Goal: Task Accomplishment & Management: Manage account settings

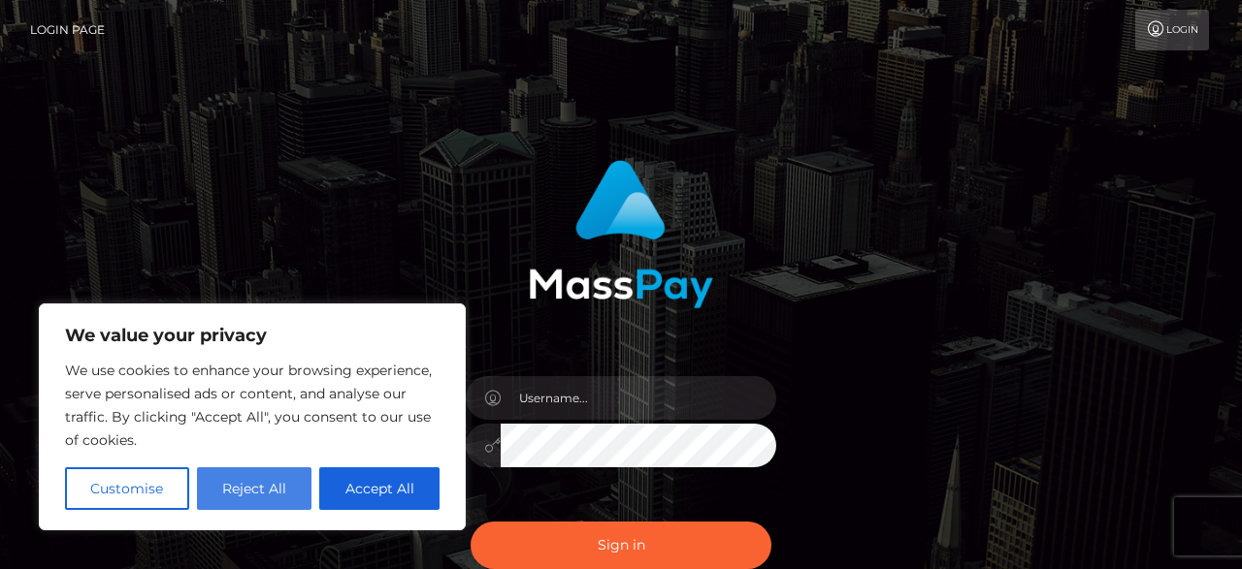
click at [247, 490] on button "Reject All" at bounding box center [254, 489] width 115 height 43
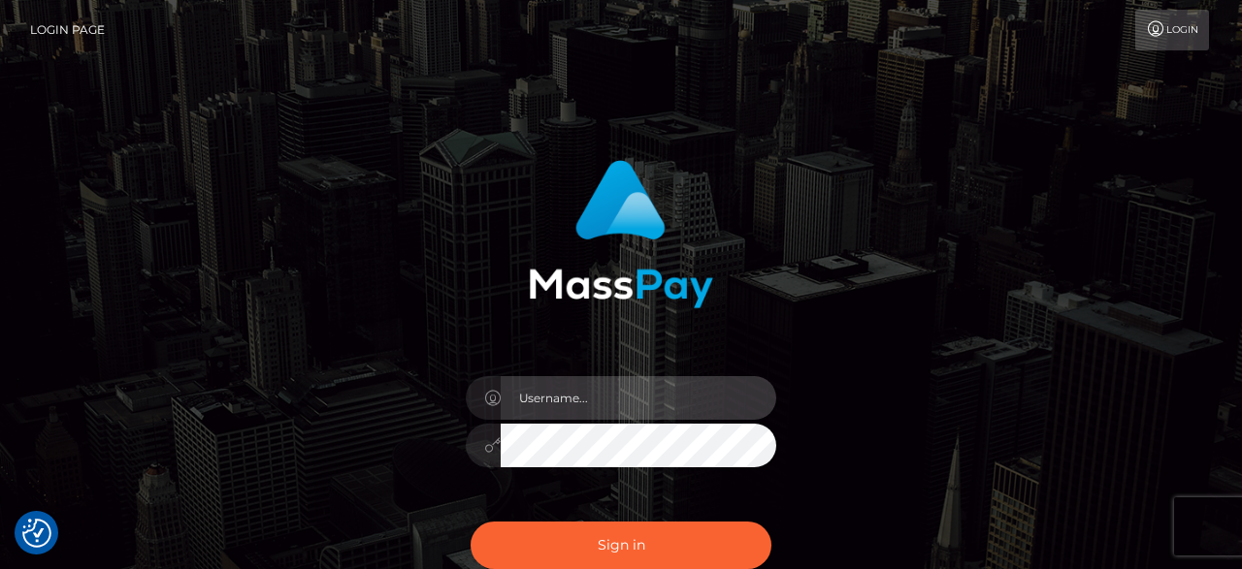
click at [555, 393] on input "text" at bounding box center [638, 398] width 275 height 44
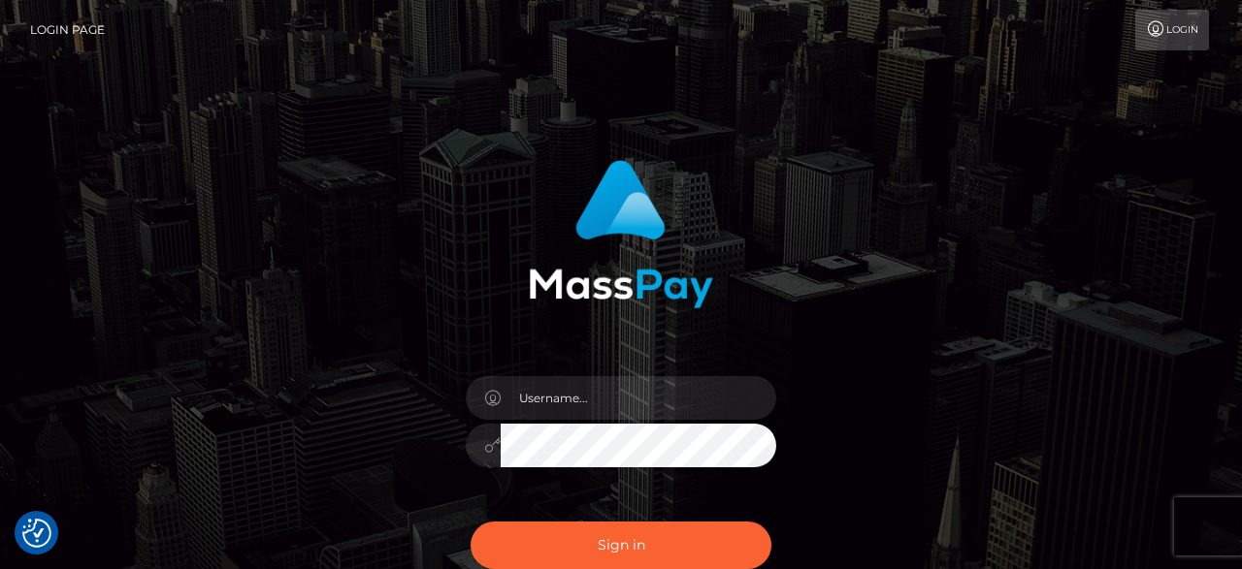
click at [484, 403] on icon at bounding box center [492, 399] width 16 height 16
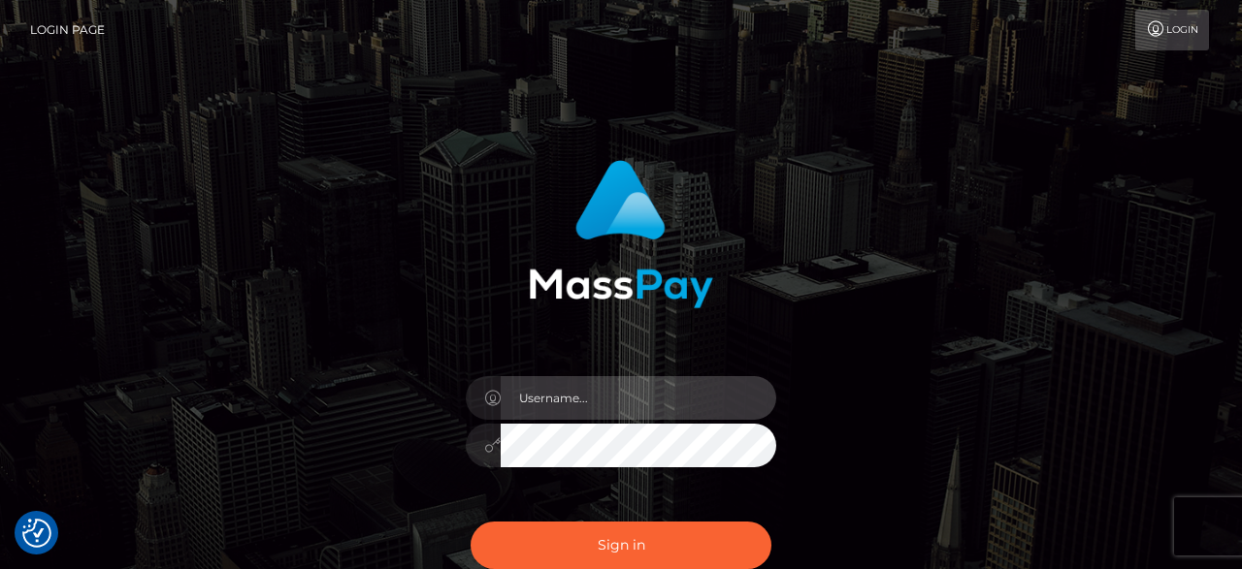
click at [578, 403] on input "text" at bounding box center [638, 398] width 275 height 44
type input "[PERSON_NAME][EMAIL_ADDRESS][PERSON_NAME][DOMAIN_NAME]"
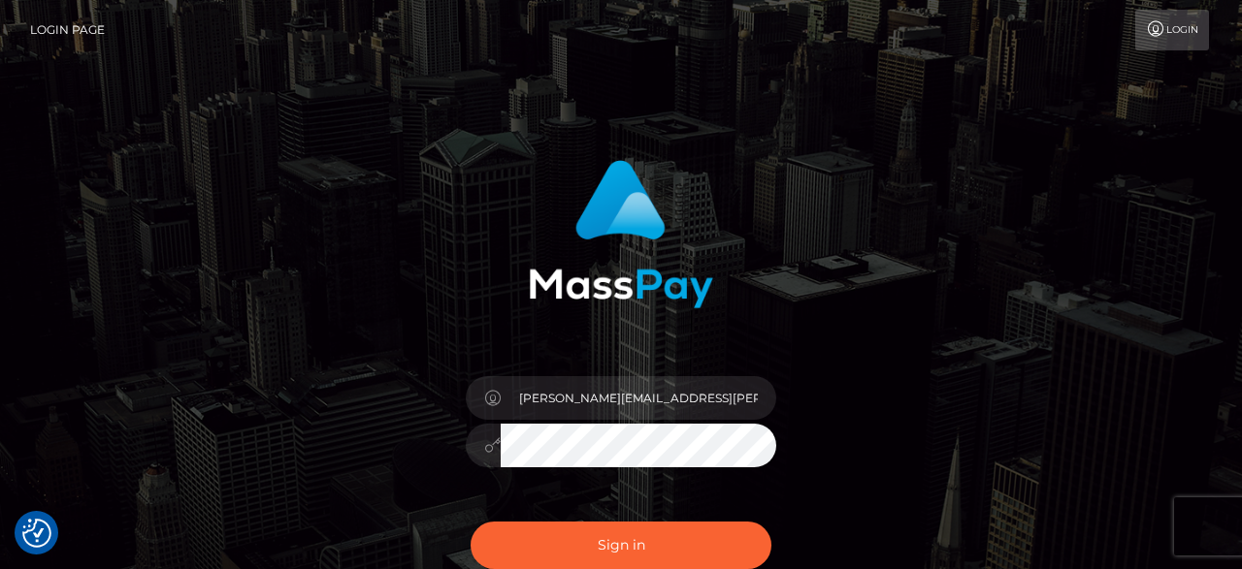
click at [470, 522] on button "Sign in" at bounding box center [620, 546] width 301 height 48
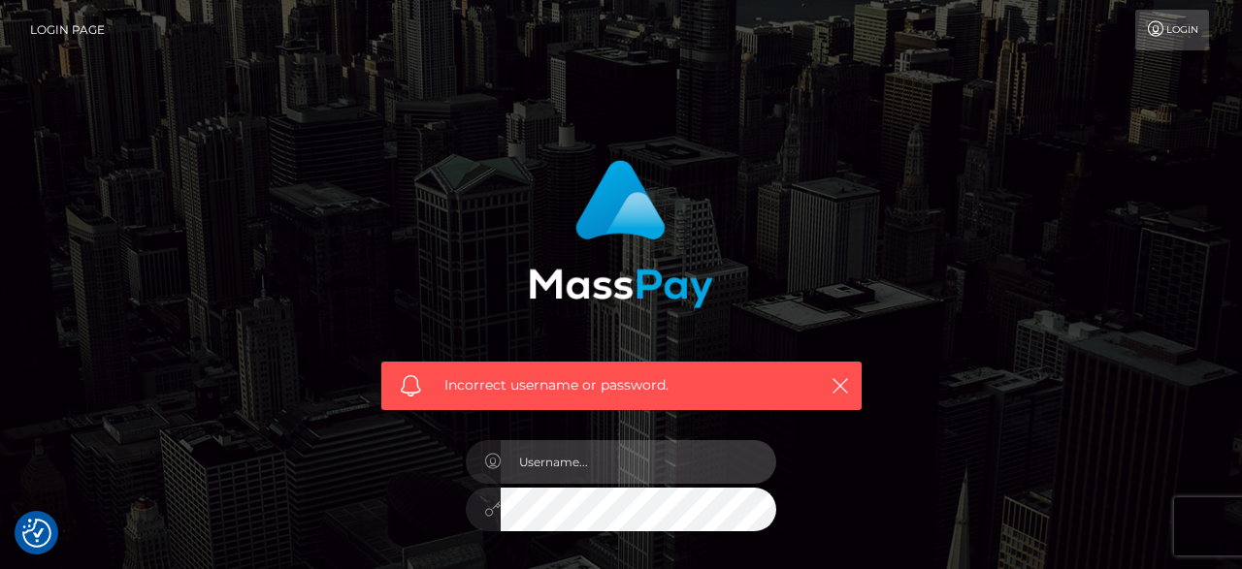
click at [630, 471] on input "text" at bounding box center [638, 462] width 275 height 44
type input "03061983"
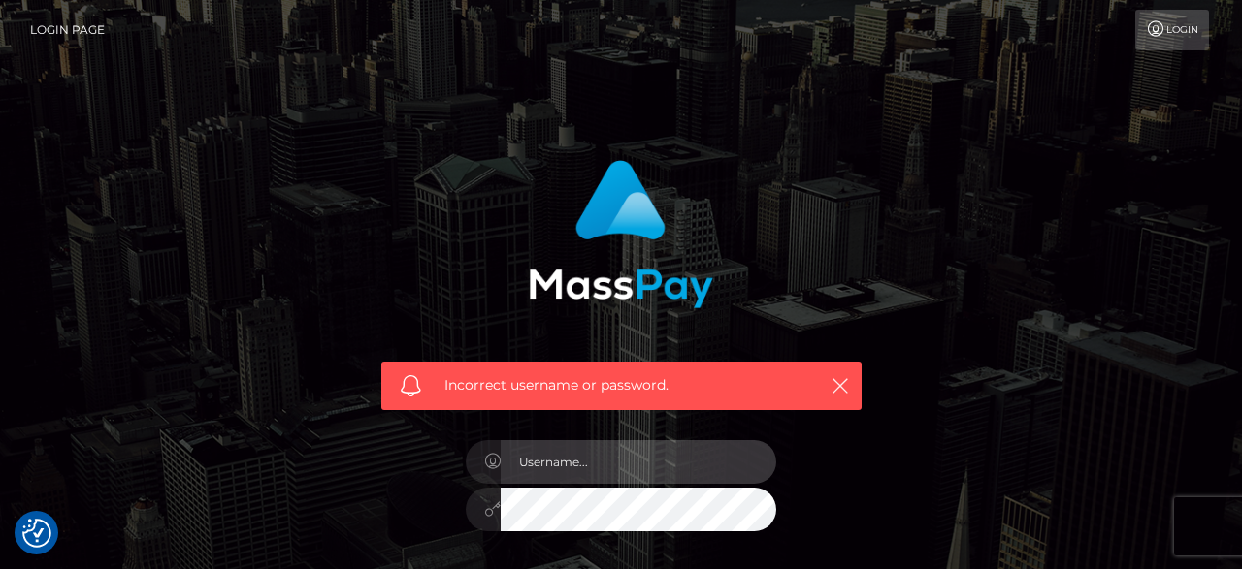
click at [661, 468] on input "text" at bounding box center [638, 462] width 275 height 44
type input "midnighthemp"
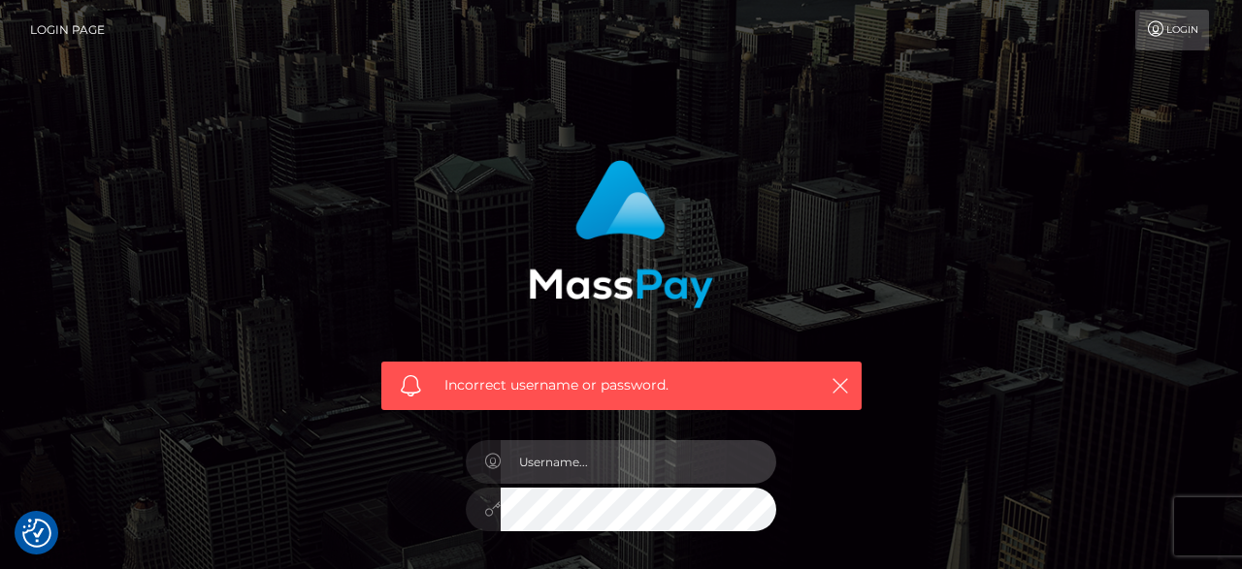
click at [579, 471] on input "text" at bounding box center [638, 462] width 275 height 44
type input "Midnighthemp"
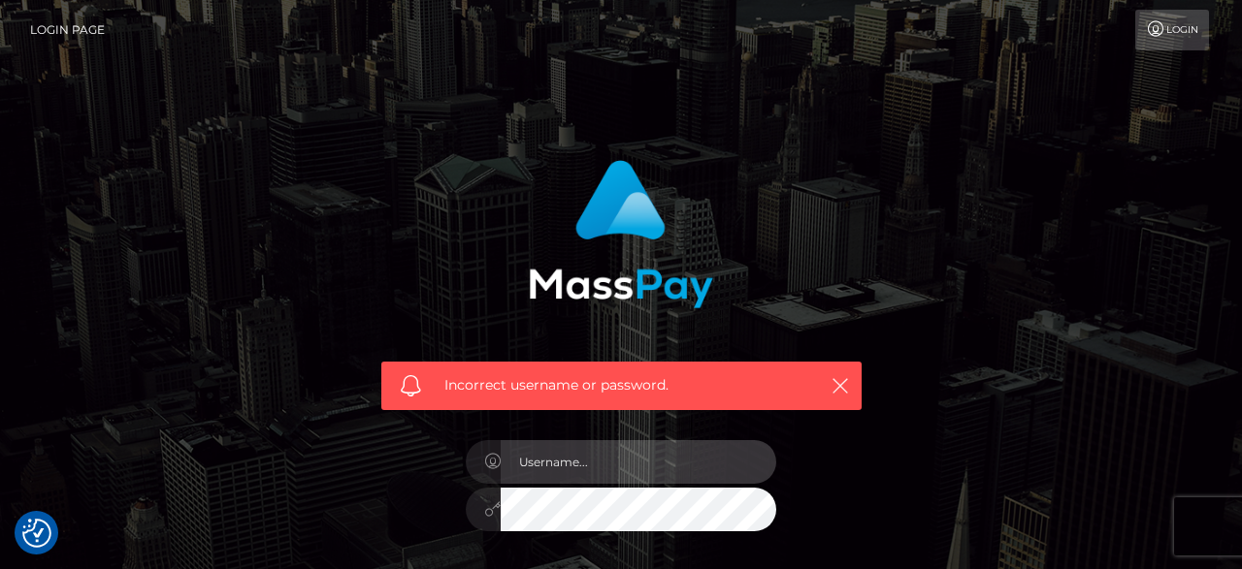
click at [602, 470] on input "text" at bounding box center [638, 462] width 275 height 44
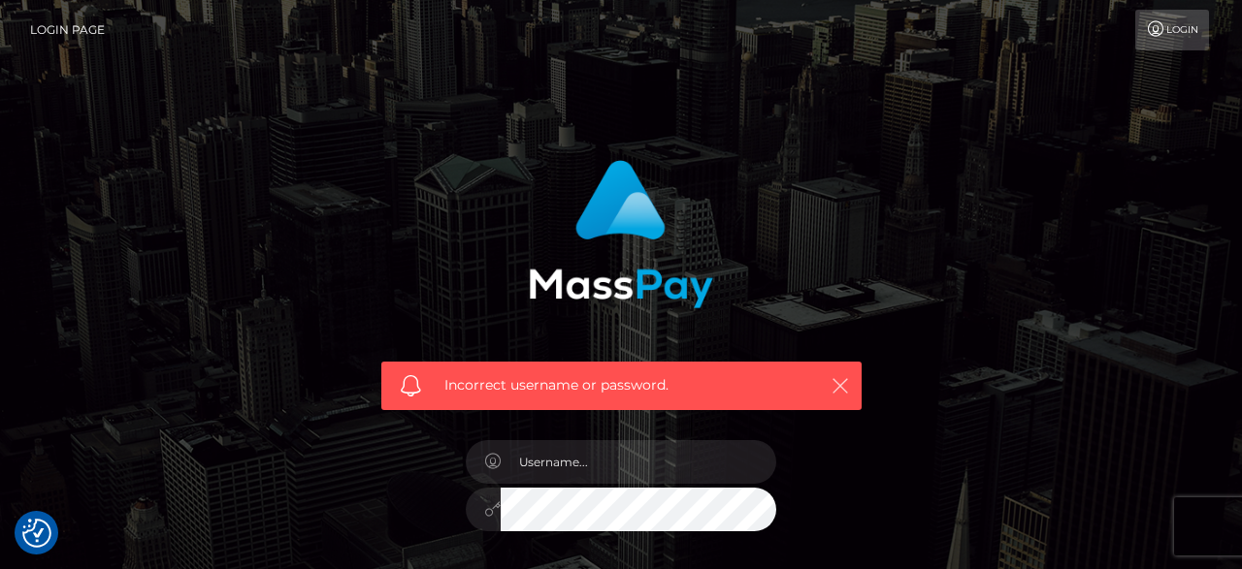
click at [845, 387] on icon "button" at bounding box center [839, 385] width 19 height 19
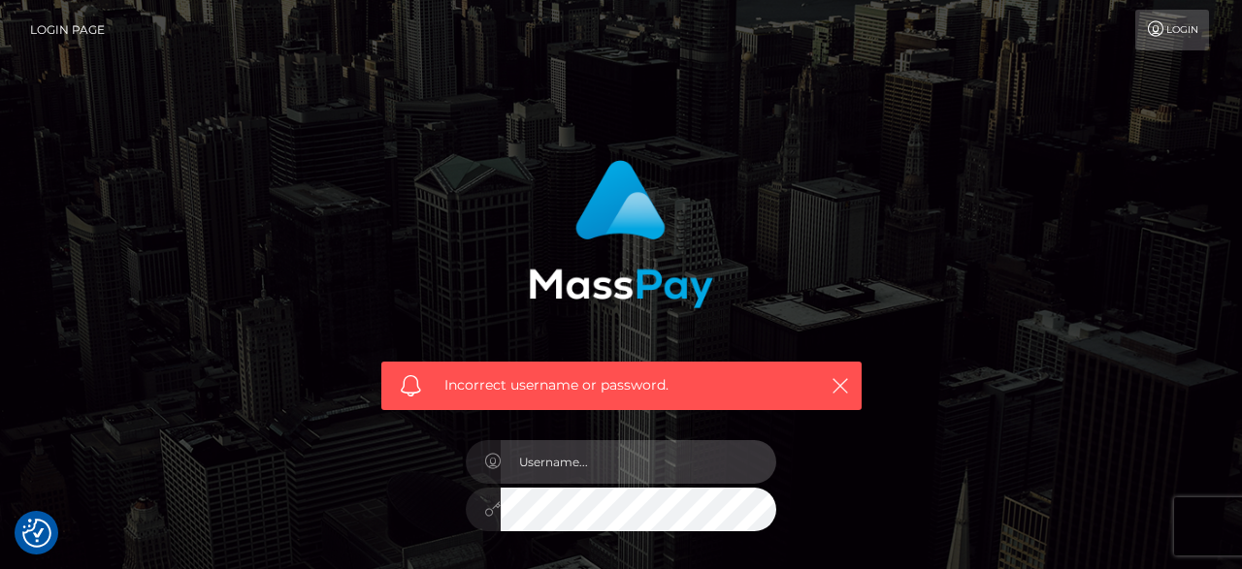
click at [613, 467] on input "text" at bounding box center [638, 462] width 275 height 44
type input "m"
